Goal: Task Accomplishment & Management: Use online tool/utility

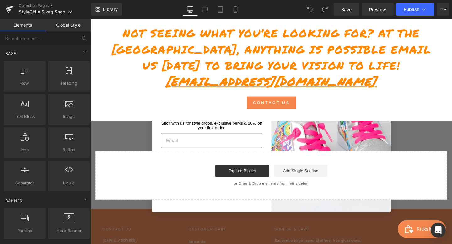
scroll to position [348, 0]
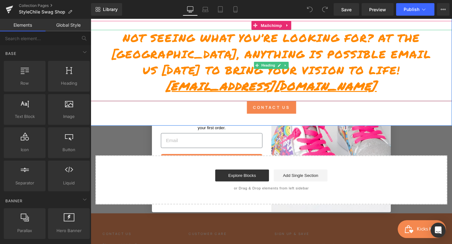
click at [199, 67] on h1 "Not seeing what you’re looking for? At the [GEOGRAPHIC_DATA], anything is possi…" at bounding box center [281, 55] width 349 height 51
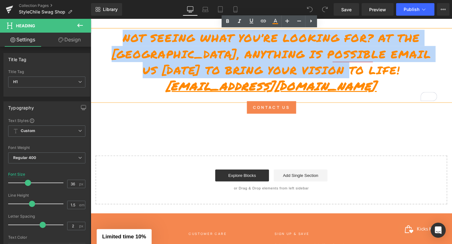
drag, startPoint x: 397, startPoint y: 77, endPoint x: 125, endPoint y: 41, distance: 274.7
click at [125, 41] on h1 "Not seeing what you’re looking for? At the [GEOGRAPHIC_DATA], anything is possi…" at bounding box center [281, 55] width 349 height 51
paste div "To enrich screen reader interactions, please activate Accessibility in Grammarl…"
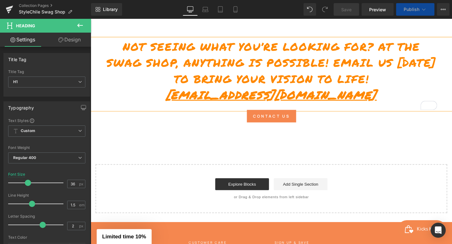
scroll to position [1147, 0]
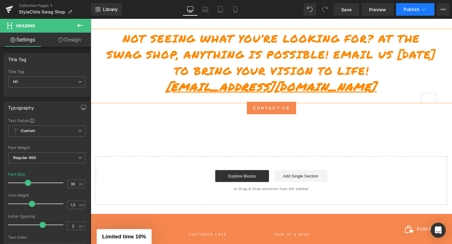
click at [417, 10] on span "Publish" at bounding box center [412, 9] width 16 height 5
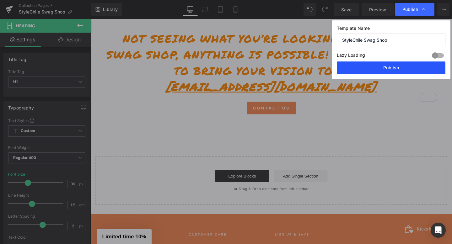
click at [395, 68] on button "Publish" at bounding box center [391, 68] width 109 height 13
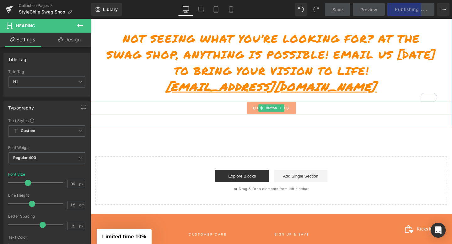
click at [299, 113] on span "Contact Us" at bounding box center [281, 113] width 39 height 6
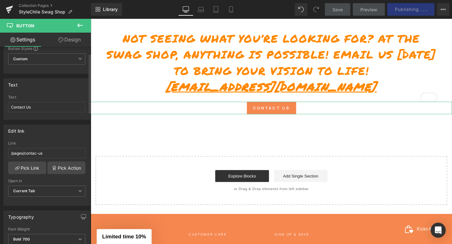
scroll to position [29, 0]
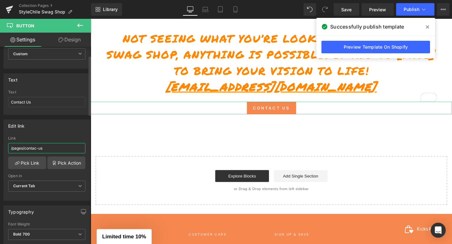
drag, startPoint x: 53, startPoint y: 148, endPoint x: 0, endPoint y: 145, distance: 52.6
click at [0, 145] on div "Edit link /pages/contac-us Link /pages/contac-us Pick Link Pick Action Current …" at bounding box center [47, 158] width 94 height 86
paste input "t"
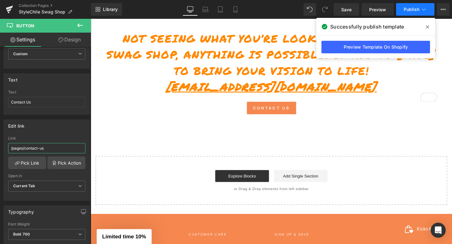
type input "/pages/contact-us"
click at [413, 9] on span "Publish" at bounding box center [412, 9] width 16 height 5
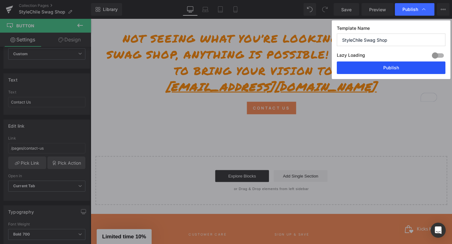
click at [355, 63] on button "Publish" at bounding box center [391, 68] width 109 height 13
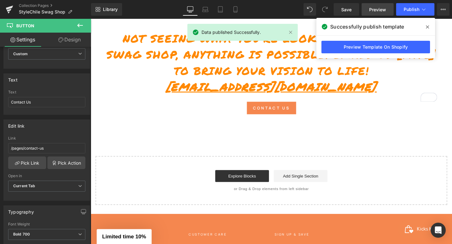
click at [381, 11] on span "Preview" at bounding box center [377, 9] width 17 height 7
